Goal: Register for event/course

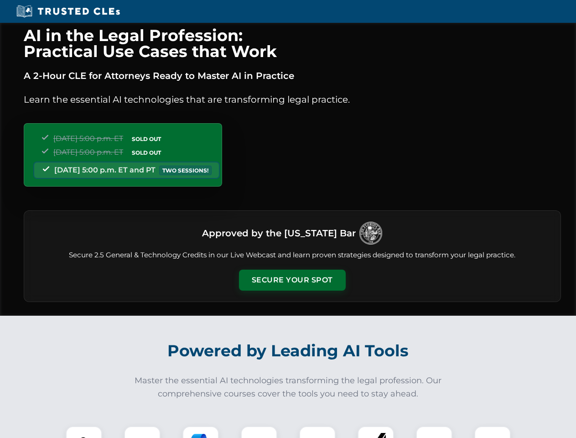
click at [292, 280] on button "Secure Your Spot" at bounding box center [292, 279] width 107 height 21
click at [84, 432] on img at bounding box center [84, 444] width 26 height 26
